Goal: Find specific page/section: Find specific page/section

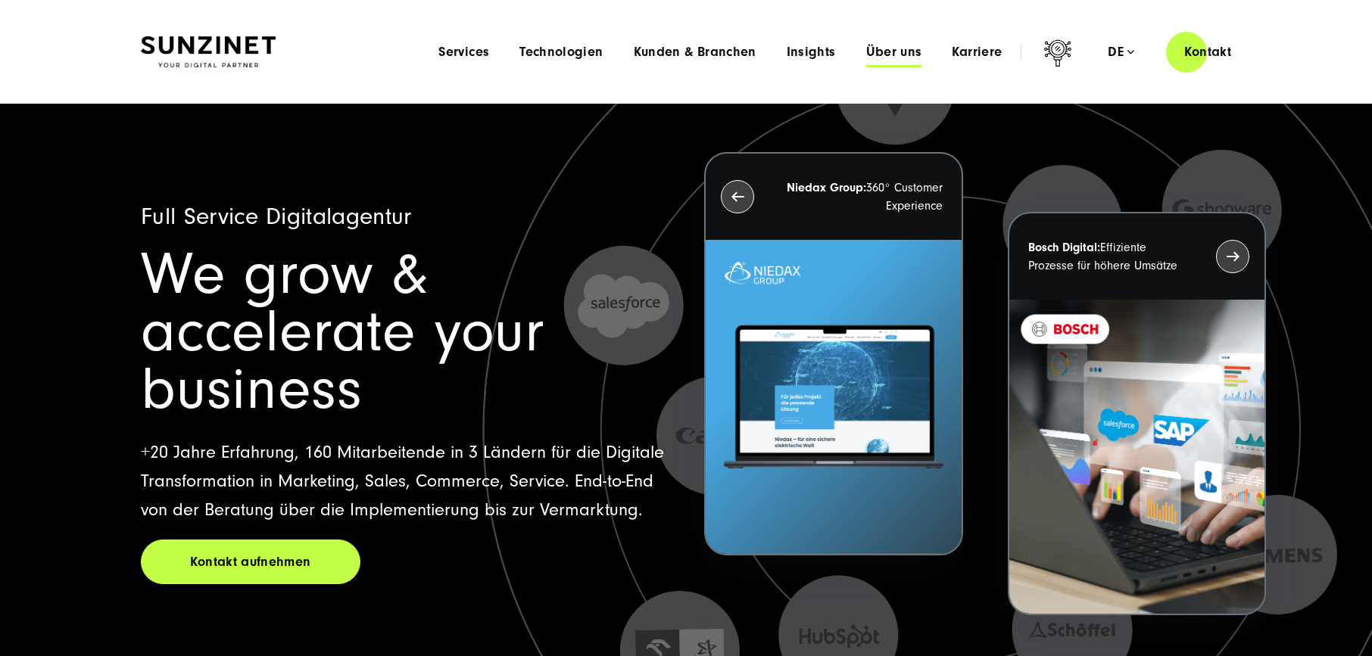
click at [902, 55] on span "Über uns" at bounding box center [894, 52] width 56 height 15
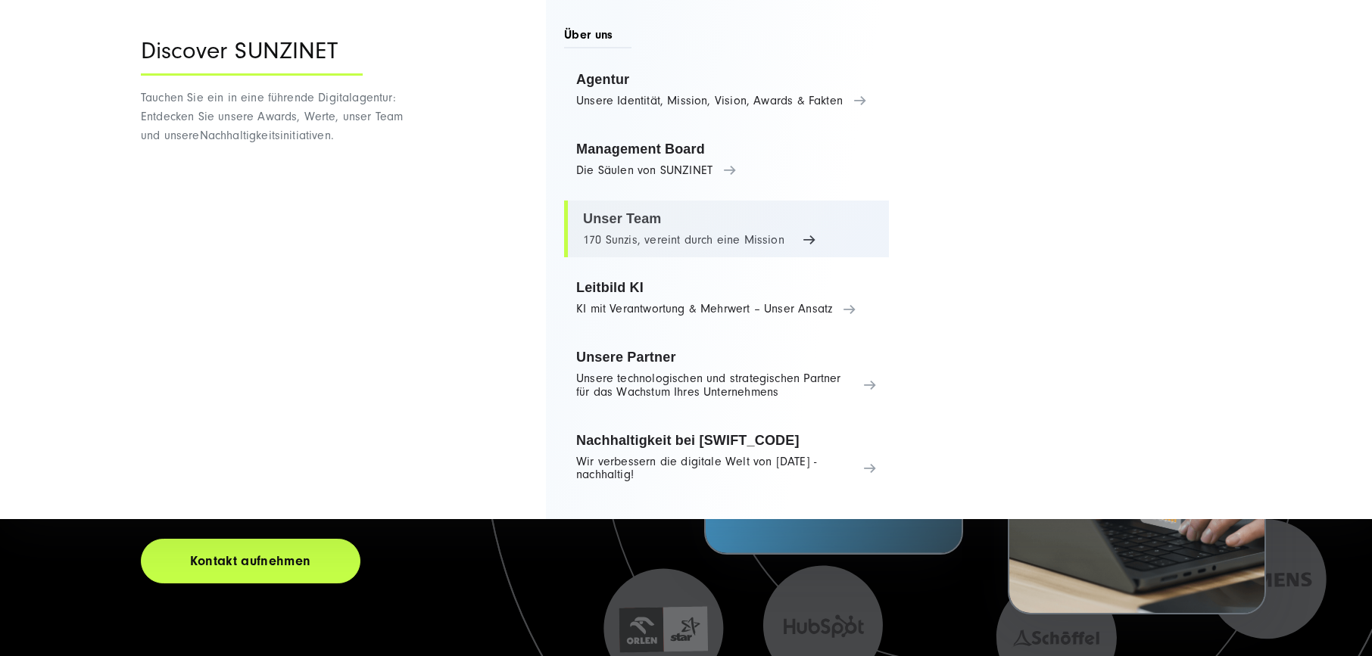
click at [658, 220] on ul "Agentur Unsere Identität, Mission, Vision, Awards & Fakten Management Board Die…" at bounding box center [726, 276] width 325 height 431
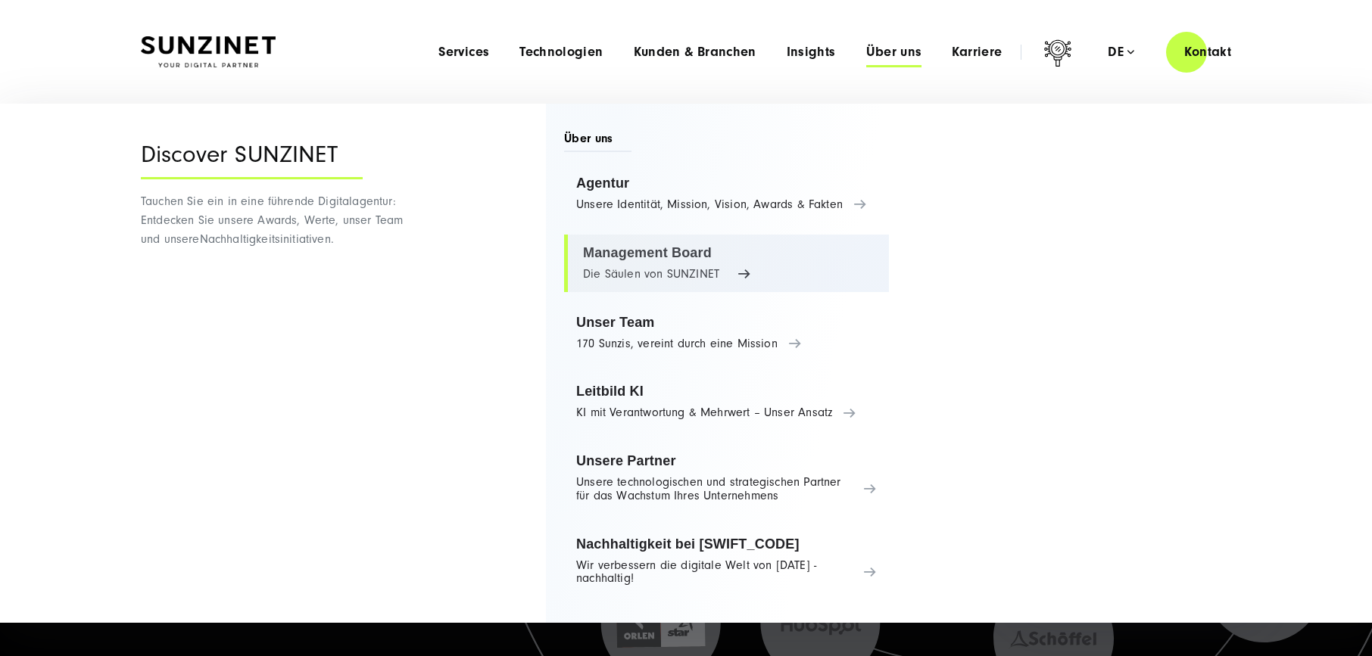
scroll to position [5, 0]
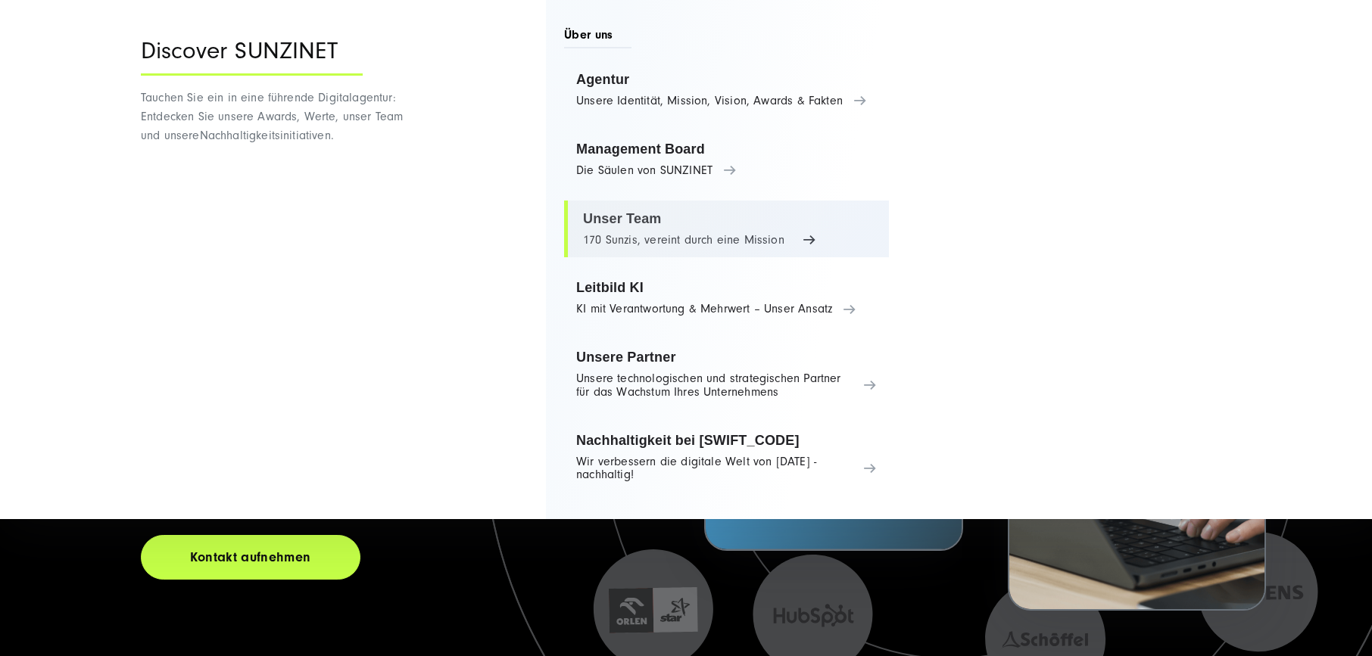
click at [658, 220] on link "Unser Team 170 Sunzis, vereint durch eine Mission" at bounding box center [726, 230] width 325 height 58
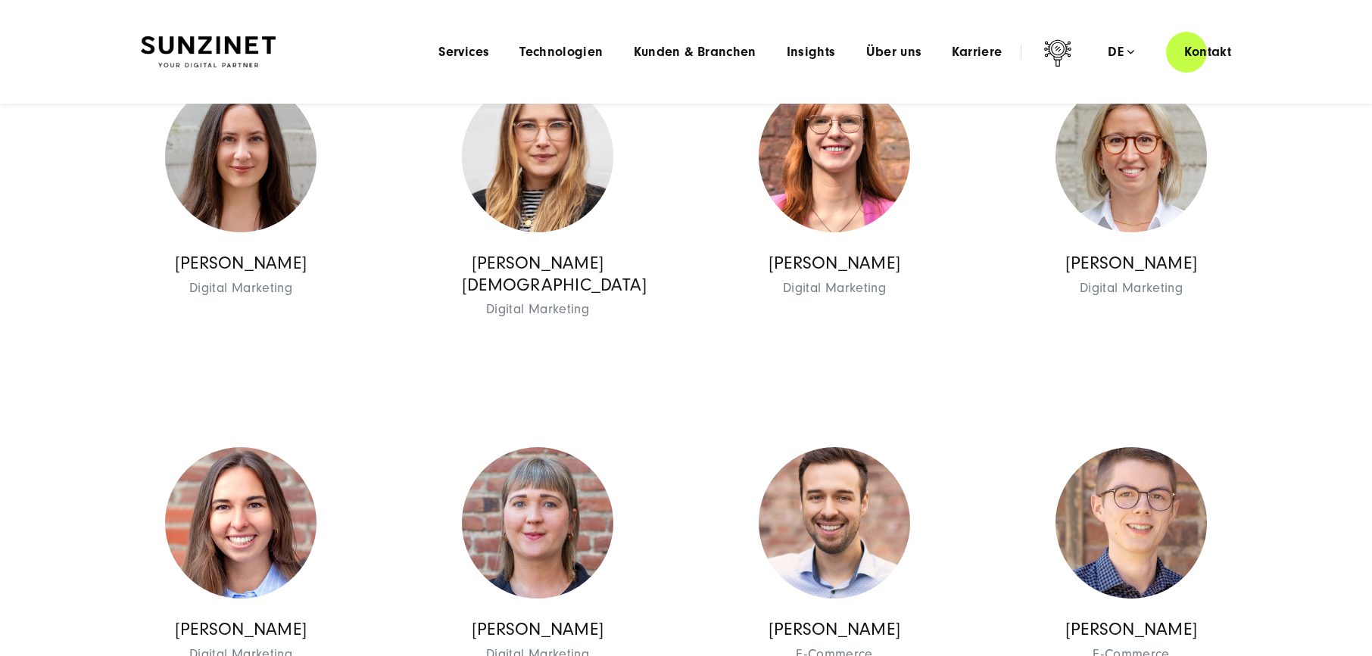
scroll to position [11578, 0]
